Goal: Task Accomplishment & Management: Complete application form

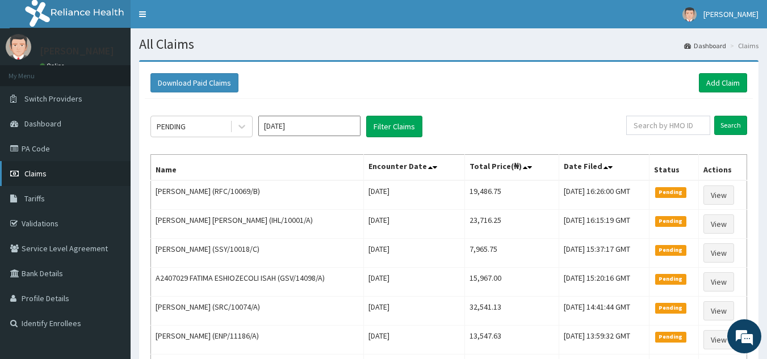
click at [39, 179] on link "Claims" at bounding box center [65, 173] width 131 height 25
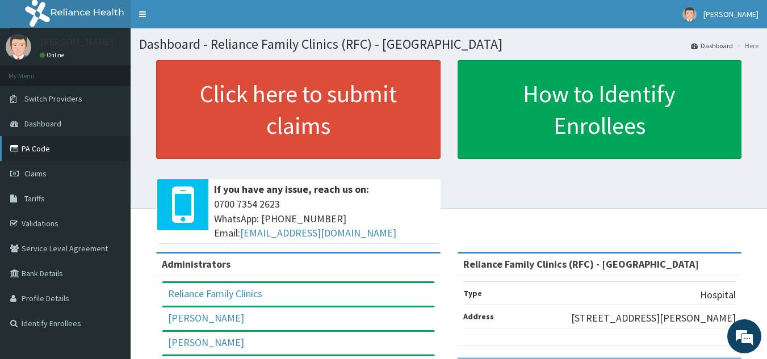
click at [40, 148] on link "PA Code" at bounding box center [65, 148] width 131 height 25
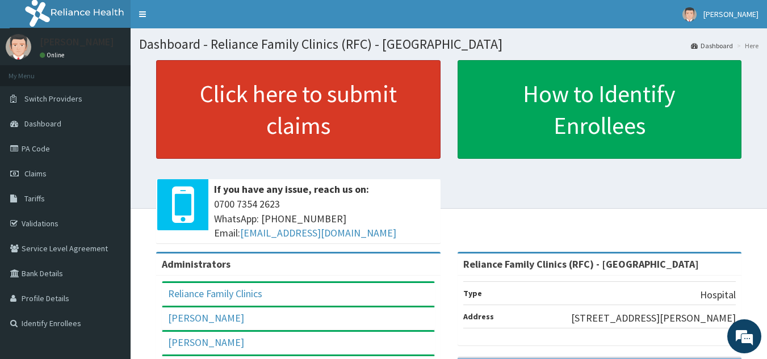
click at [330, 111] on link "Click here to submit claims" at bounding box center [298, 109] width 284 height 99
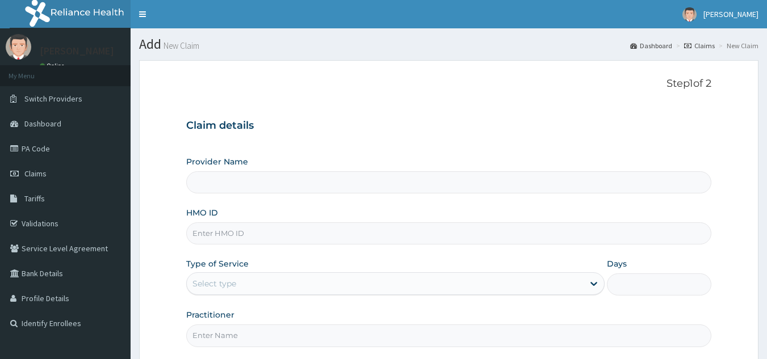
click at [306, 236] on input "HMO ID" at bounding box center [448, 233] width 525 height 22
type input "Reliance Family Clinics (RFC) - [GEOGRAPHIC_DATA]"
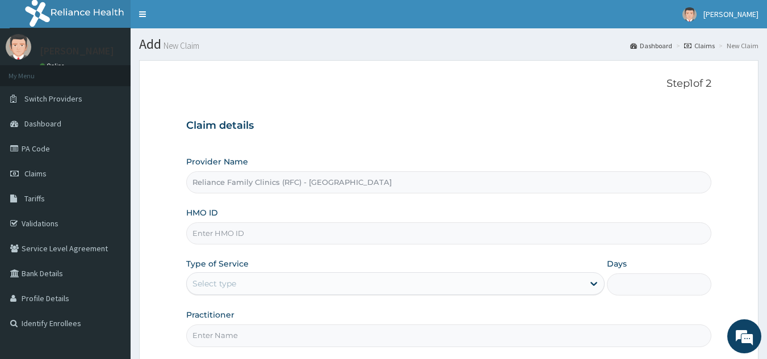
paste input "GSV/10252/A"
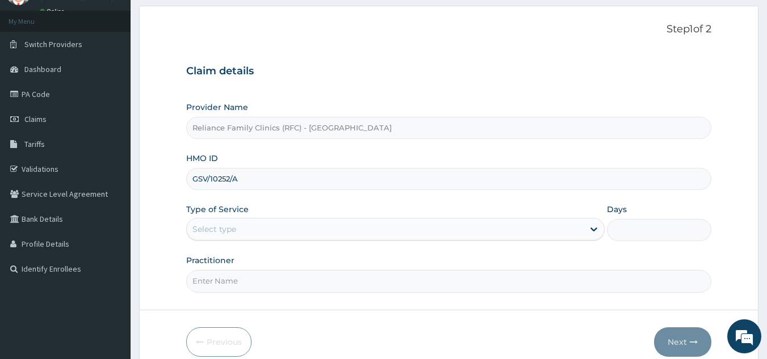
scroll to position [107, 0]
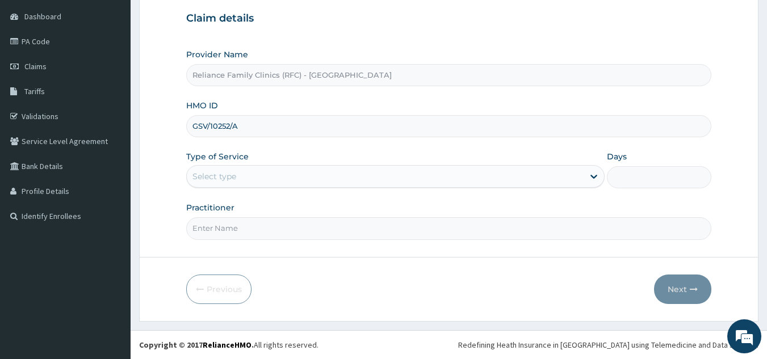
type input "GSV/10252/A"
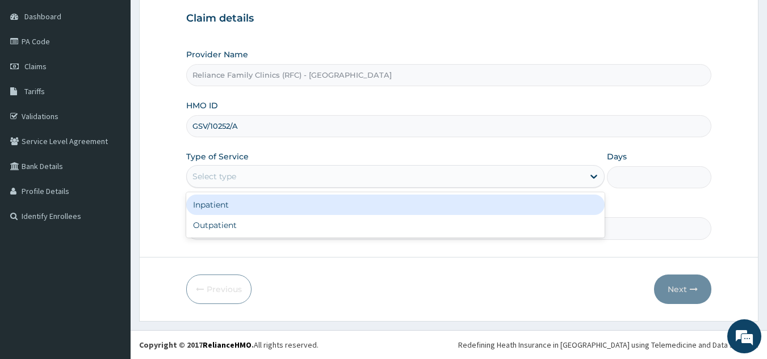
click at [287, 222] on div "Outpatient" at bounding box center [395, 225] width 418 height 20
type input "1"
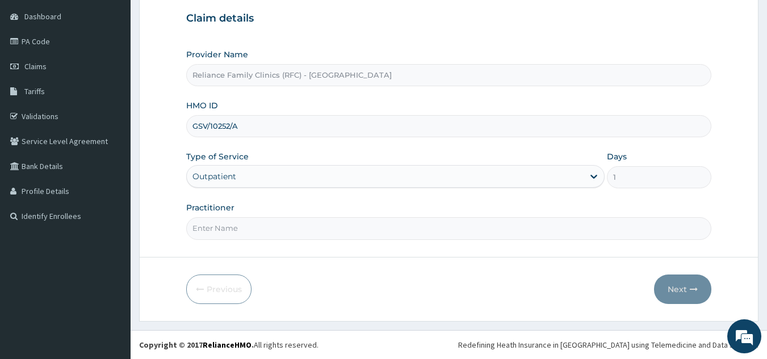
click at [308, 231] on input "Practitioner" at bounding box center [448, 228] width 525 height 22
type input "l"
type input "onanuga"
click at [684, 293] on button "Next" at bounding box center [682, 290] width 57 height 30
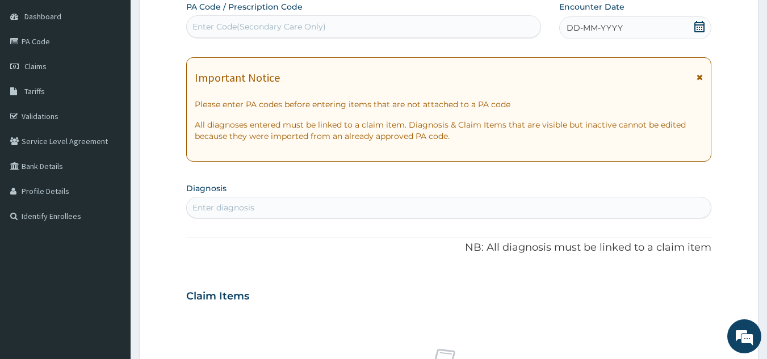
scroll to position [0, 0]
click at [350, 31] on div "Enter Code(Secondary Care Only)" at bounding box center [364, 27] width 354 height 18
paste input "PA/043A16"
type input "PA/043A16"
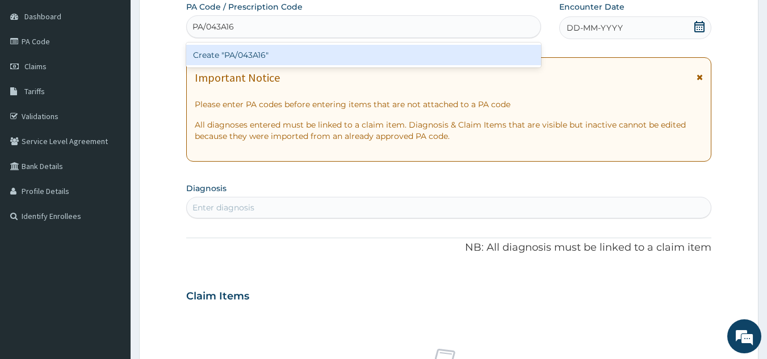
click at [359, 61] on div "Create "PA/043A16"" at bounding box center [363, 55] width 355 height 20
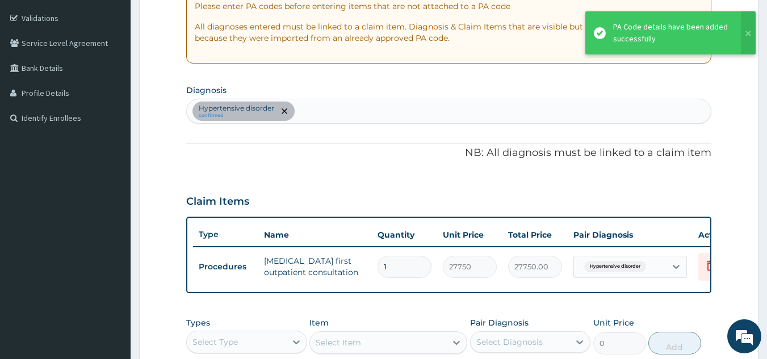
scroll to position [211, 0]
